Goal: Find specific page/section: Find specific page/section

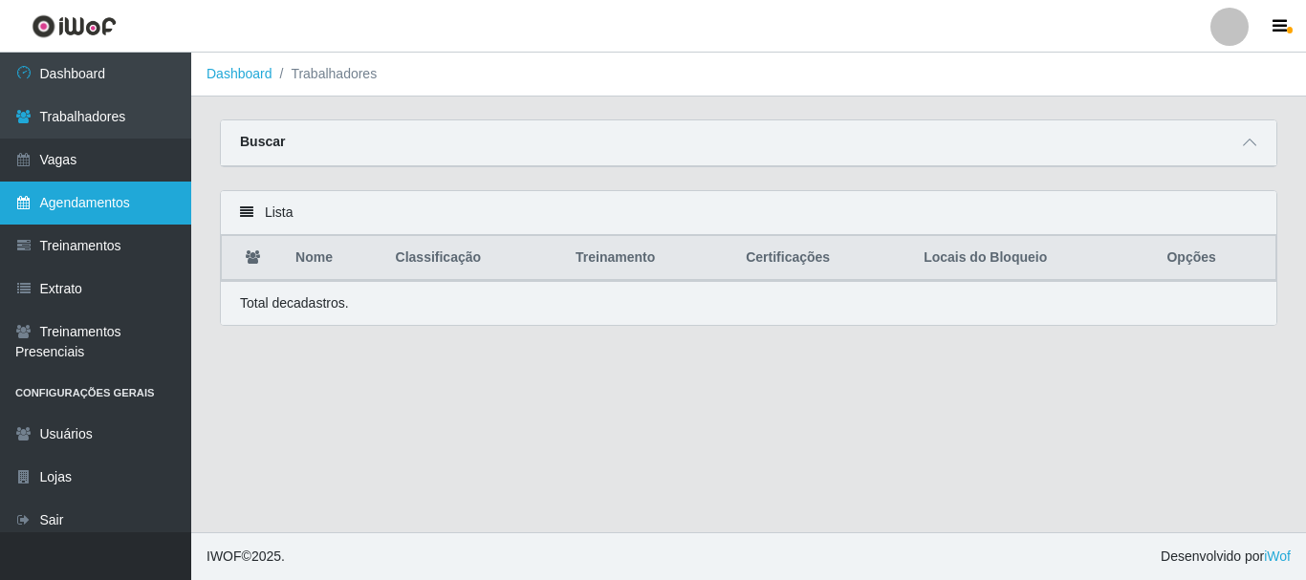
click at [69, 206] on link "Agendamentos" at bounding box center [95, 203] width 191 height 43
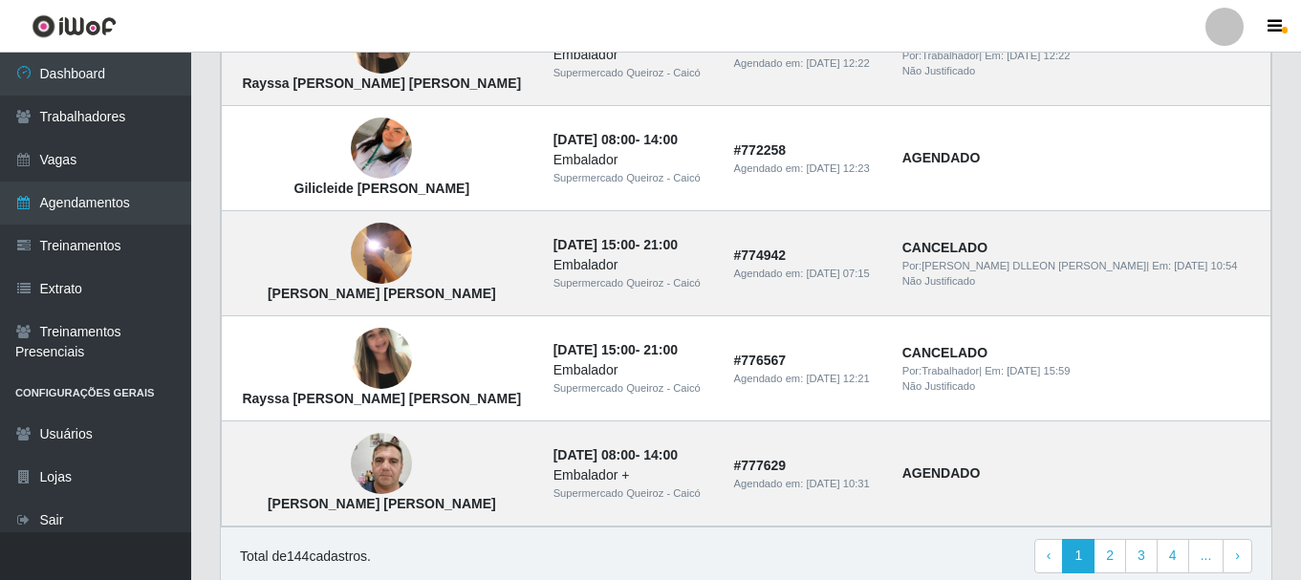
scroll to position [1416, 0]
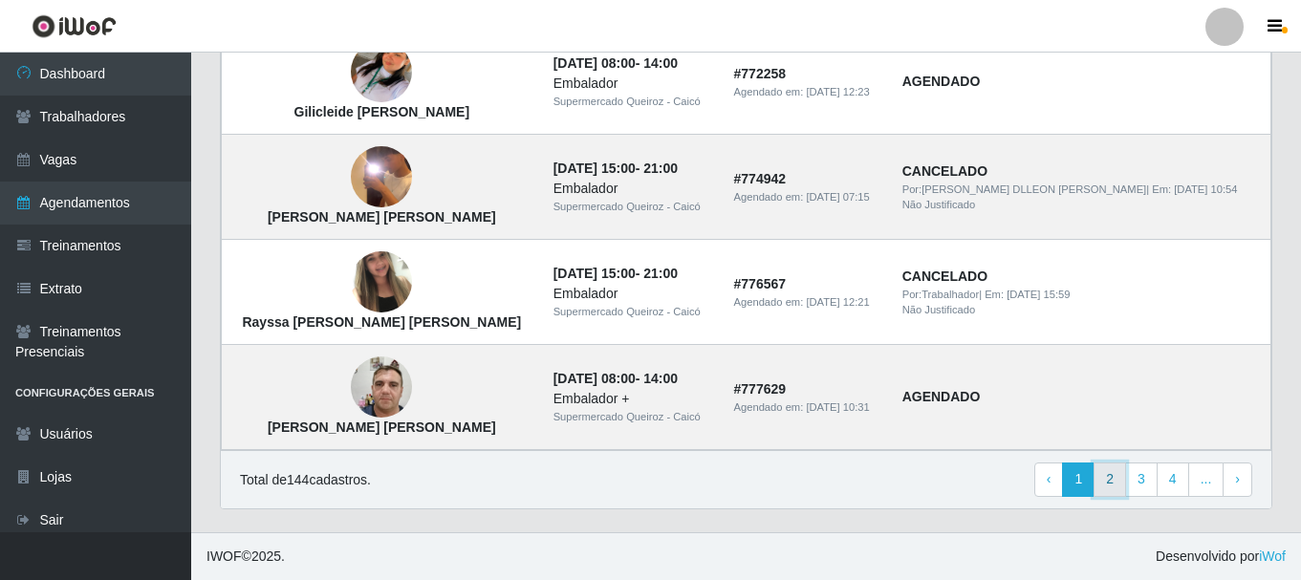
click at [1114, 478] on link "2" at bounding box center [1110, 480] width 33 height 34
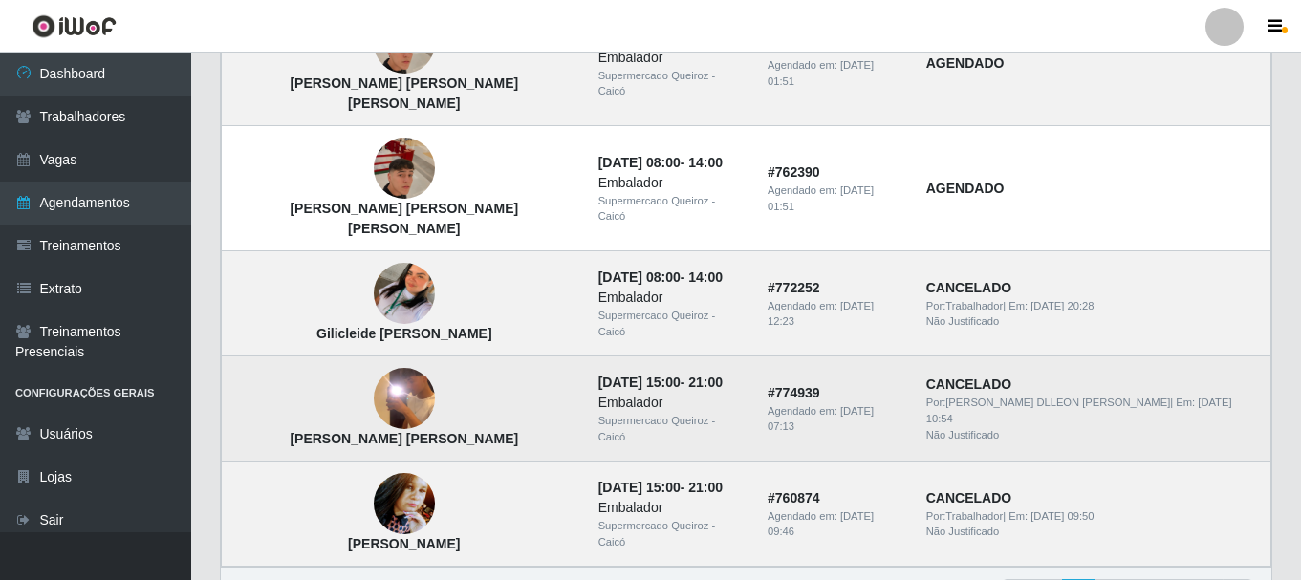
scroll to position [1416, 0]
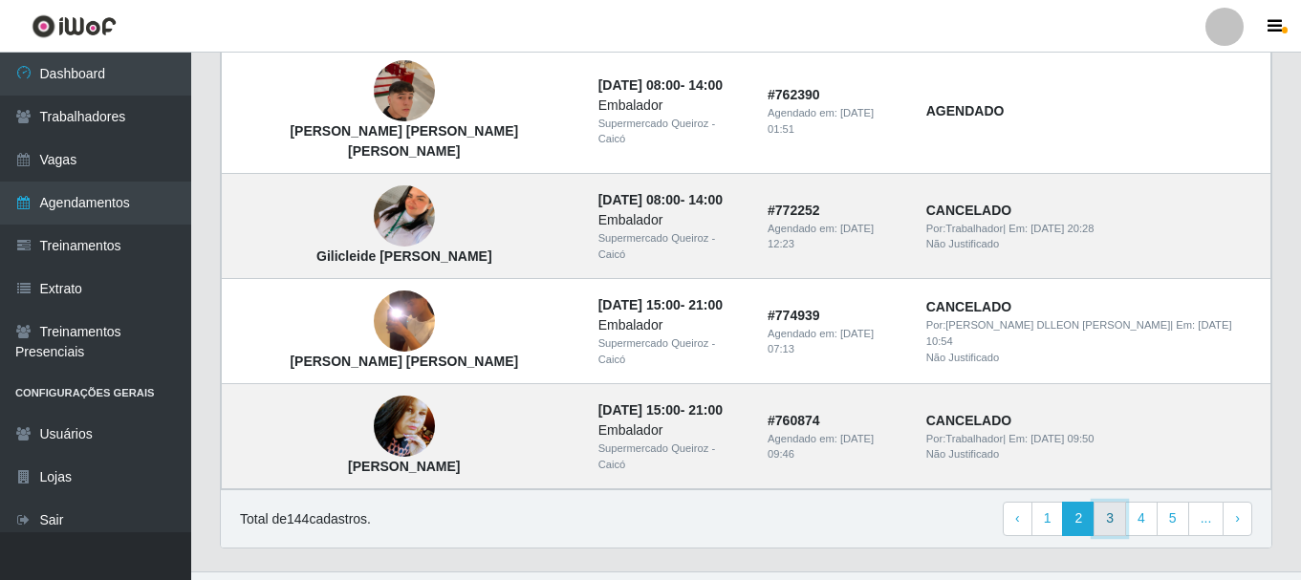
click at [1113, 502] on link "3" at bounding box center [1110, 519] width 33 height 34
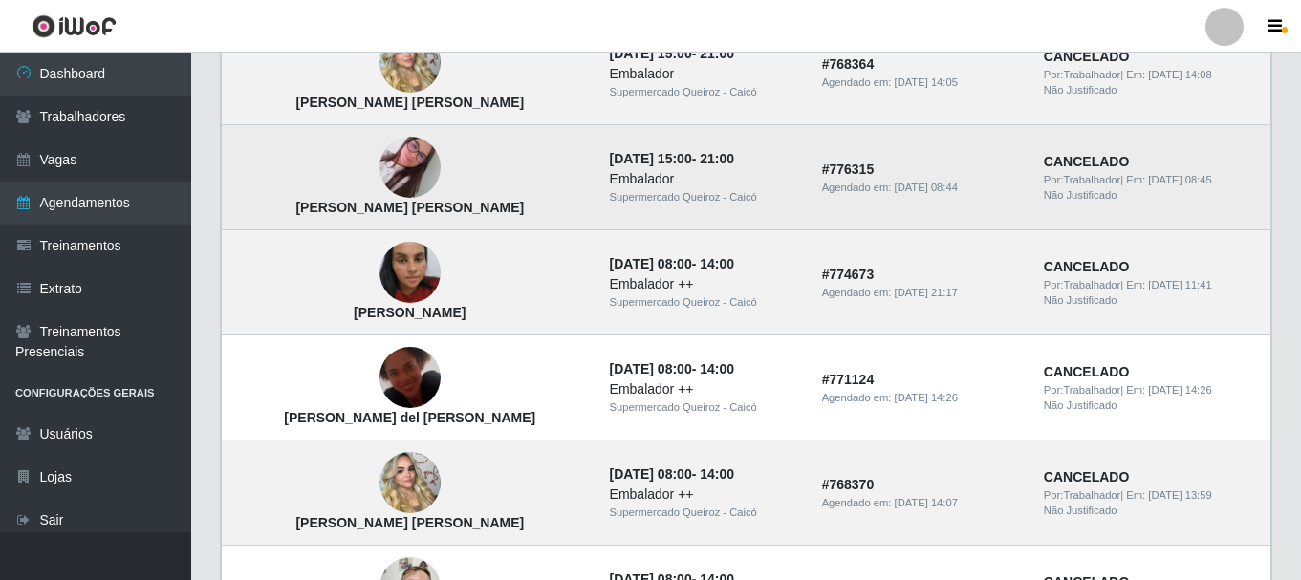
scroll to position [382, 0]
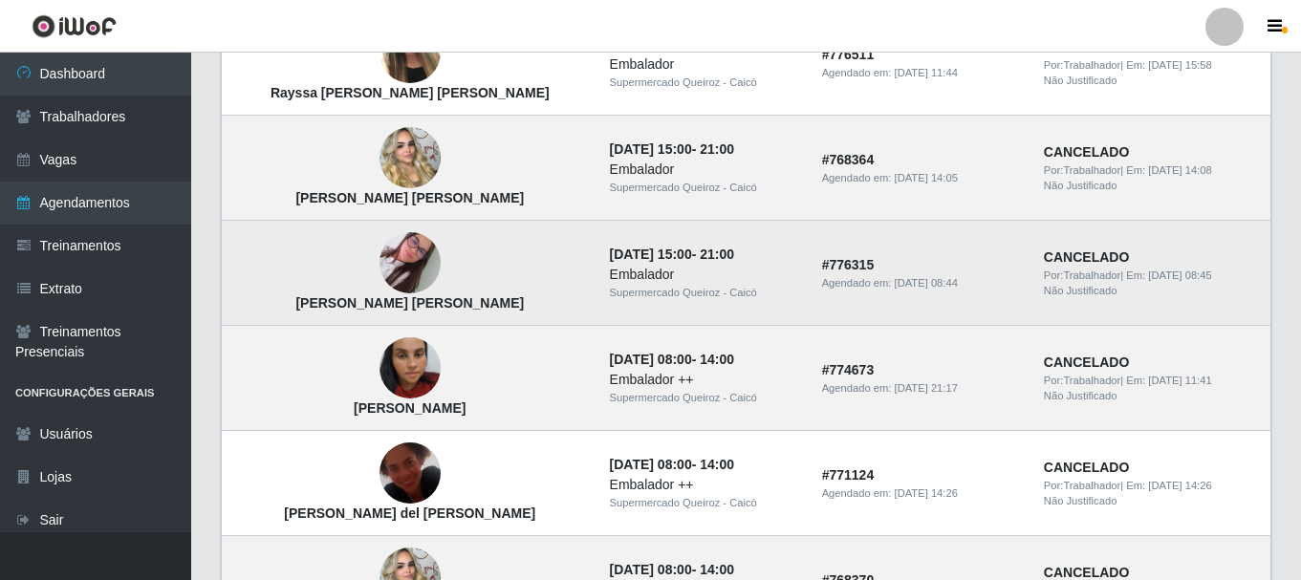
click at [380, 271] on img at bounding box center [410, 262] width 61 height 109
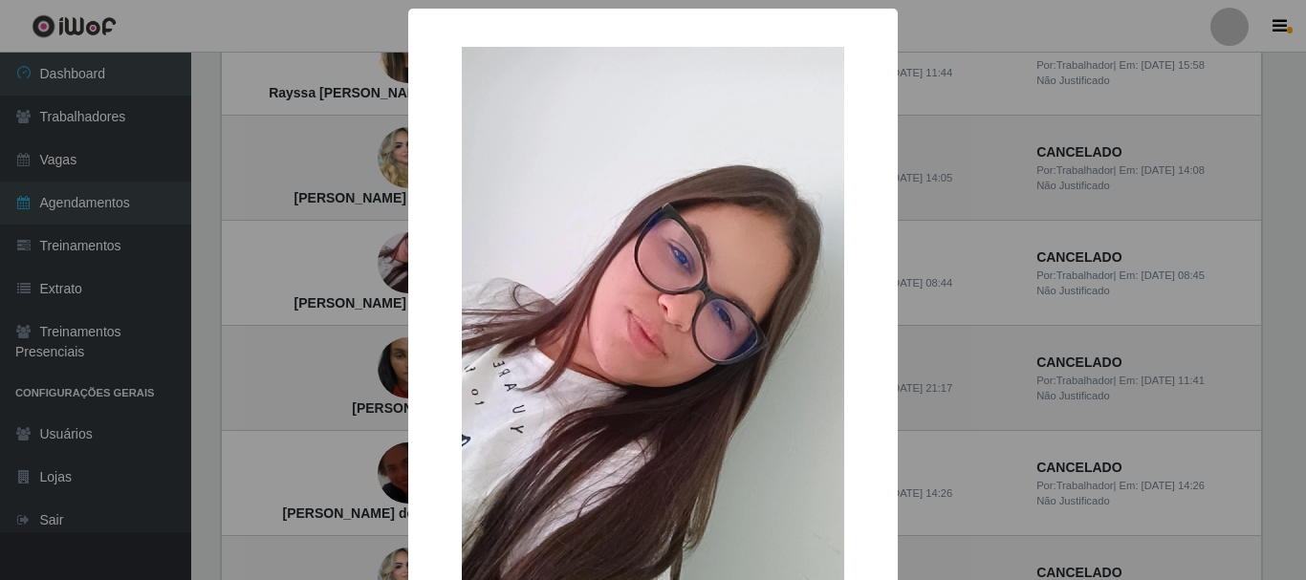
click at [377, 382] on div "× Natalia Leocadio da Silva OK Cancel" at bounding box center [653, 290] width 1306 height 580
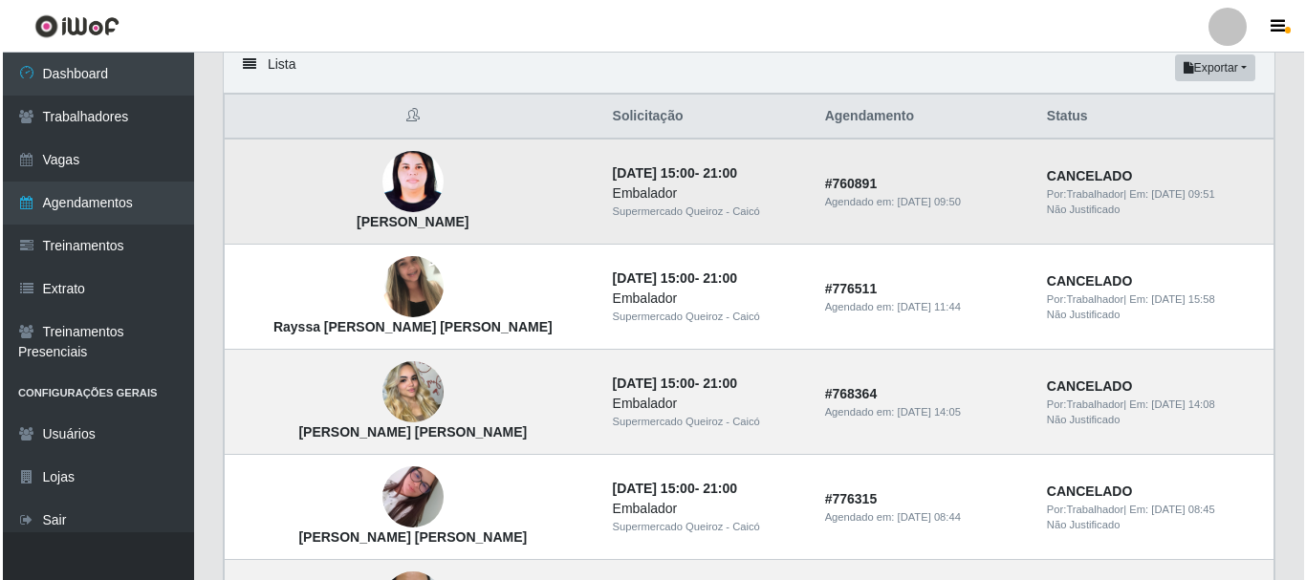
scroll to position [0, 0]
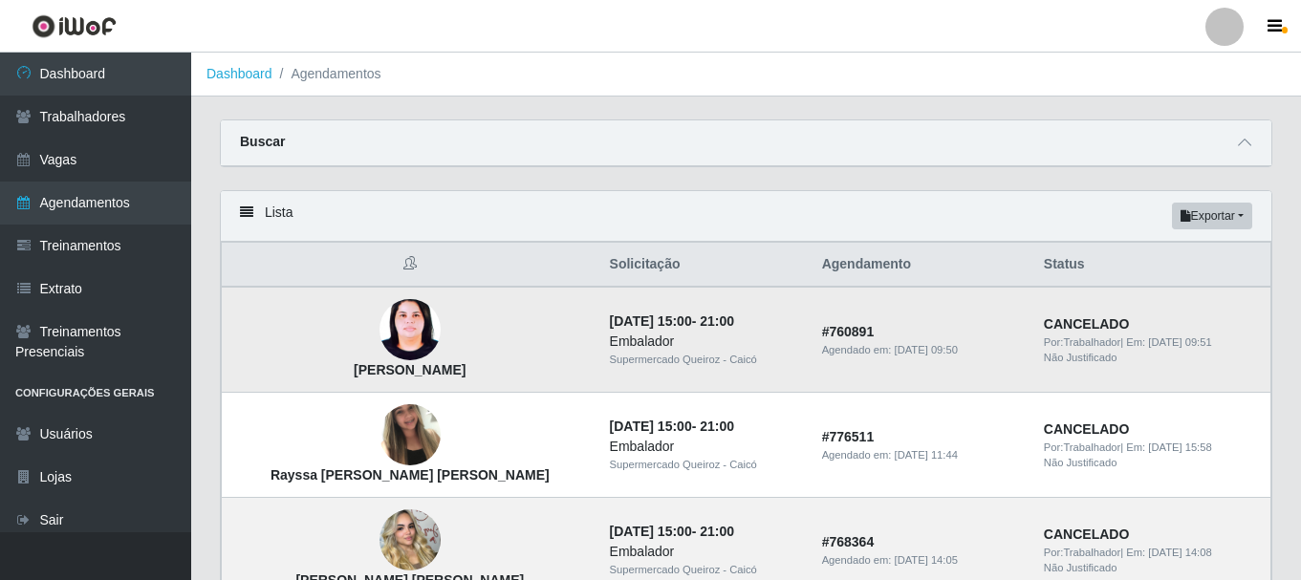
click at [380, 340] on img at bounding box center [410, 330] width 61 height 82
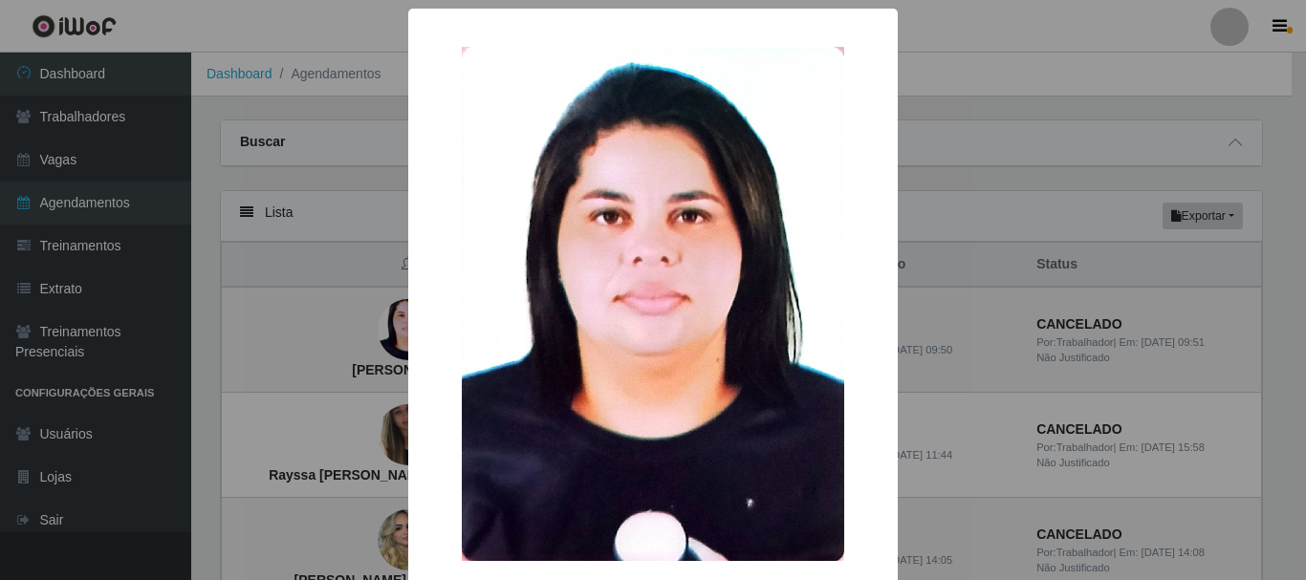
click at [587, 339] on img at bounding box center [653, 304] width 382 height 514
click at [377, 452] on div "× Laudicea Gonçalves da Silva OK Cancel" at bounding box center [653, 290] width 1306 height 580
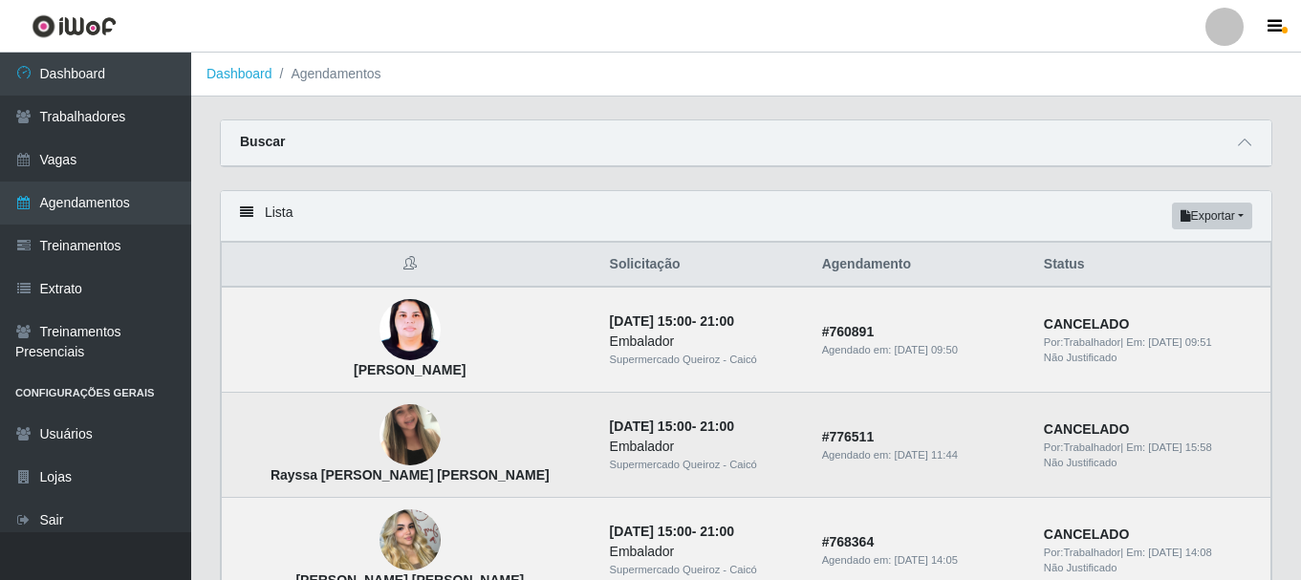
click at [380, 453] on img at bounding box center [410, 435] width 61 height 81
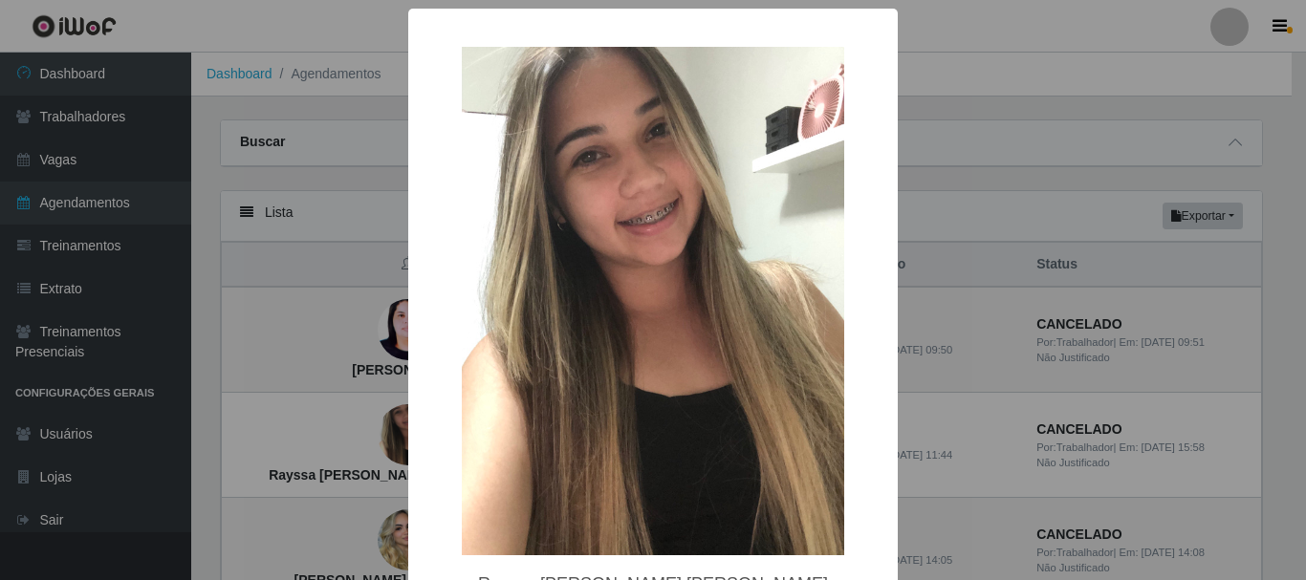
click at [625, 257] on img at bounding box center [653, 301] width 382 height 509
